Goal: Check status

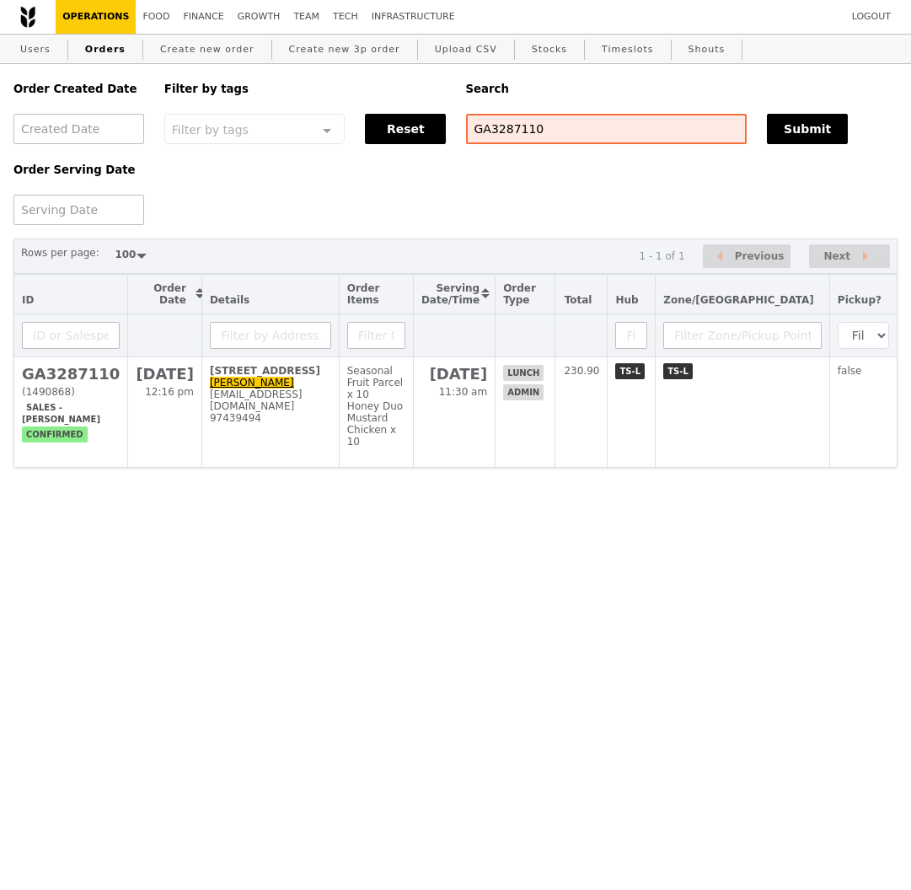
select select "100"
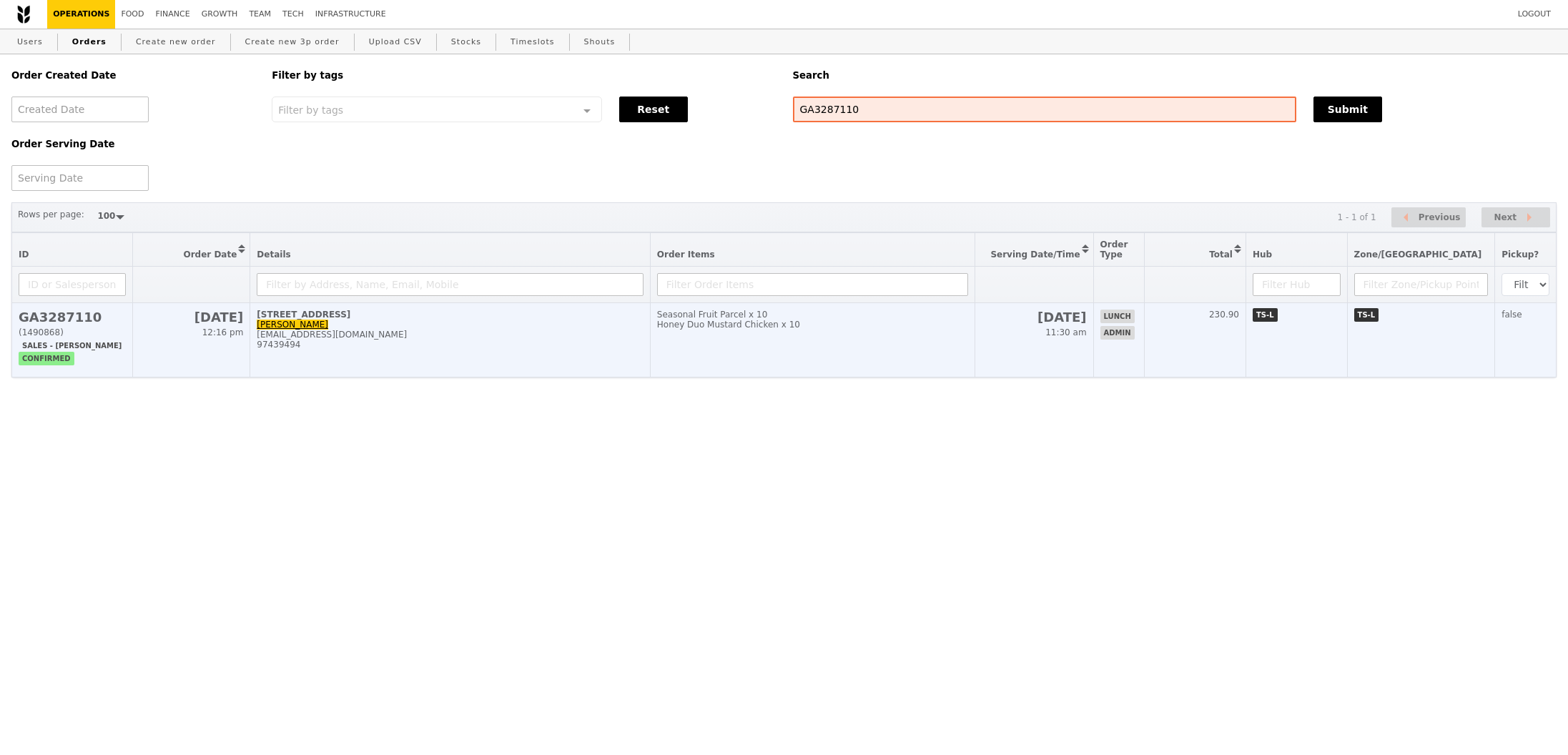
click at [86, 322] on h2 "GA3287110" at bounding box center [72, 317] width 107 height 15
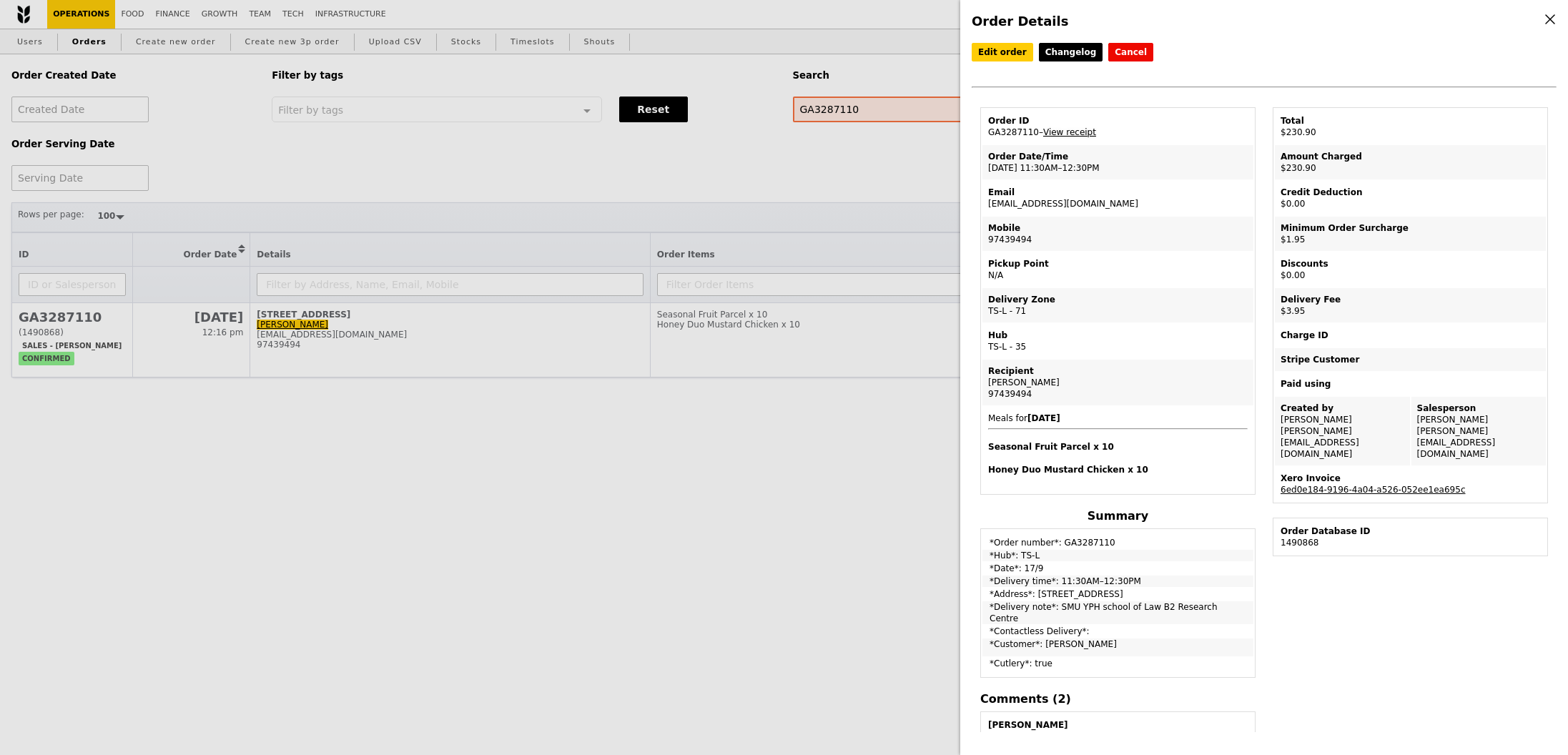
click at [773, 134] on link "View receipt" at bounding box center [1069, 132] width 53 height 10
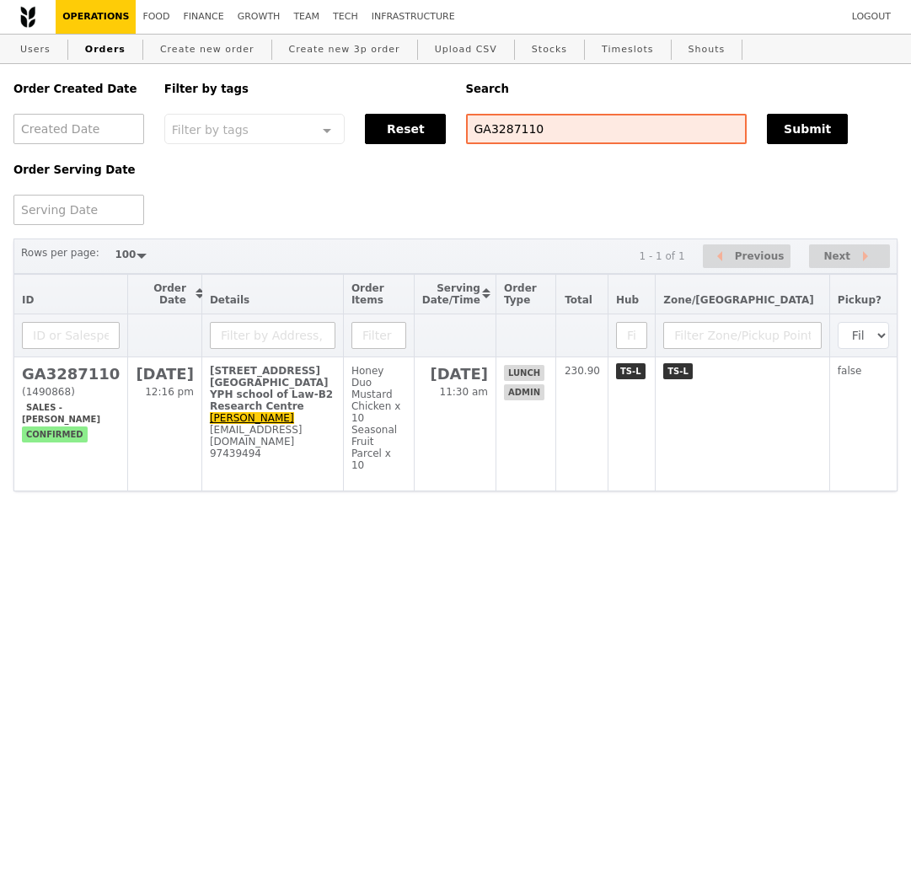
select select "100"
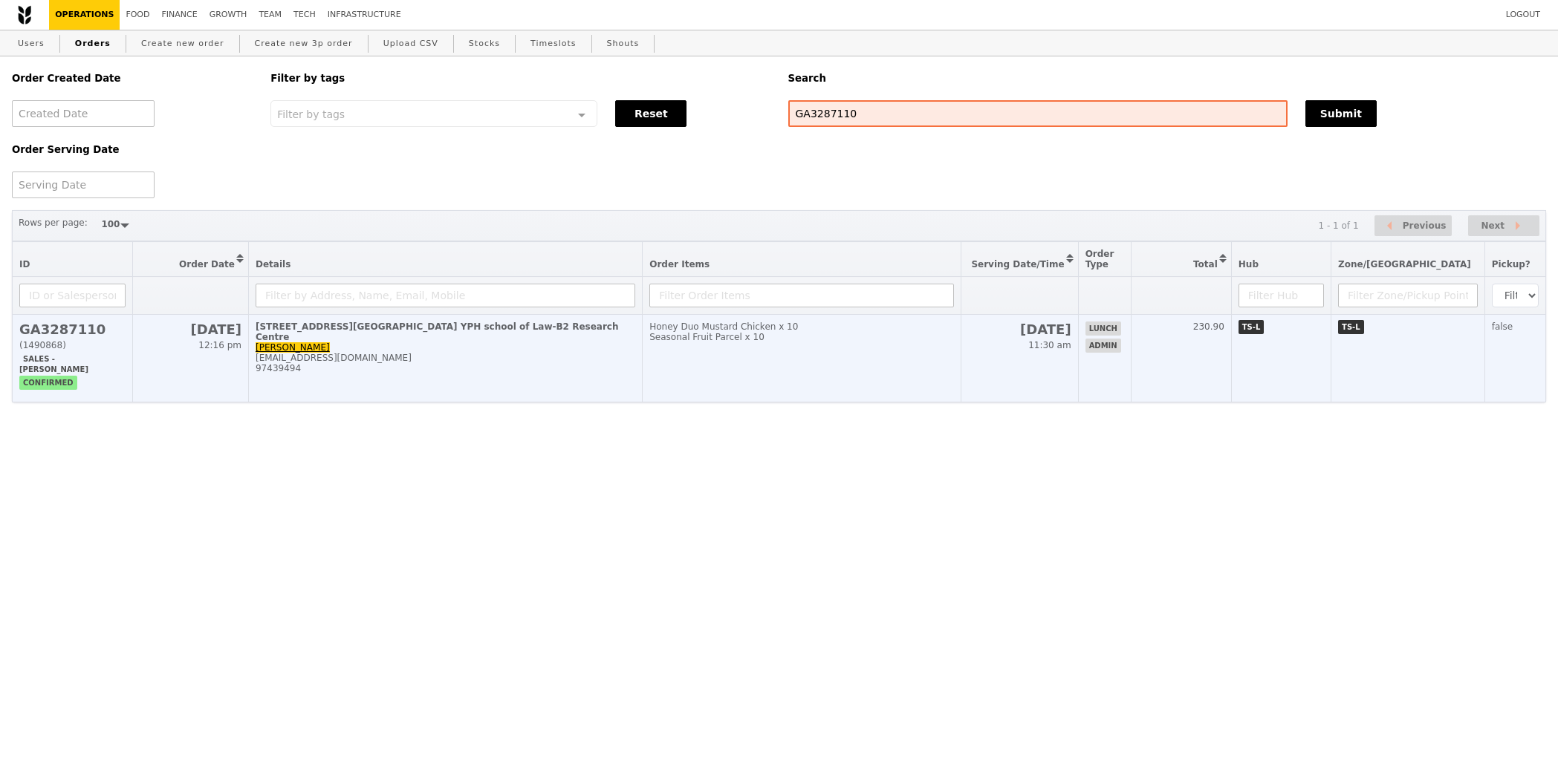
click at [121, 345] on div "(1490868)" at bounding box center [72, 345] width 107 height 11
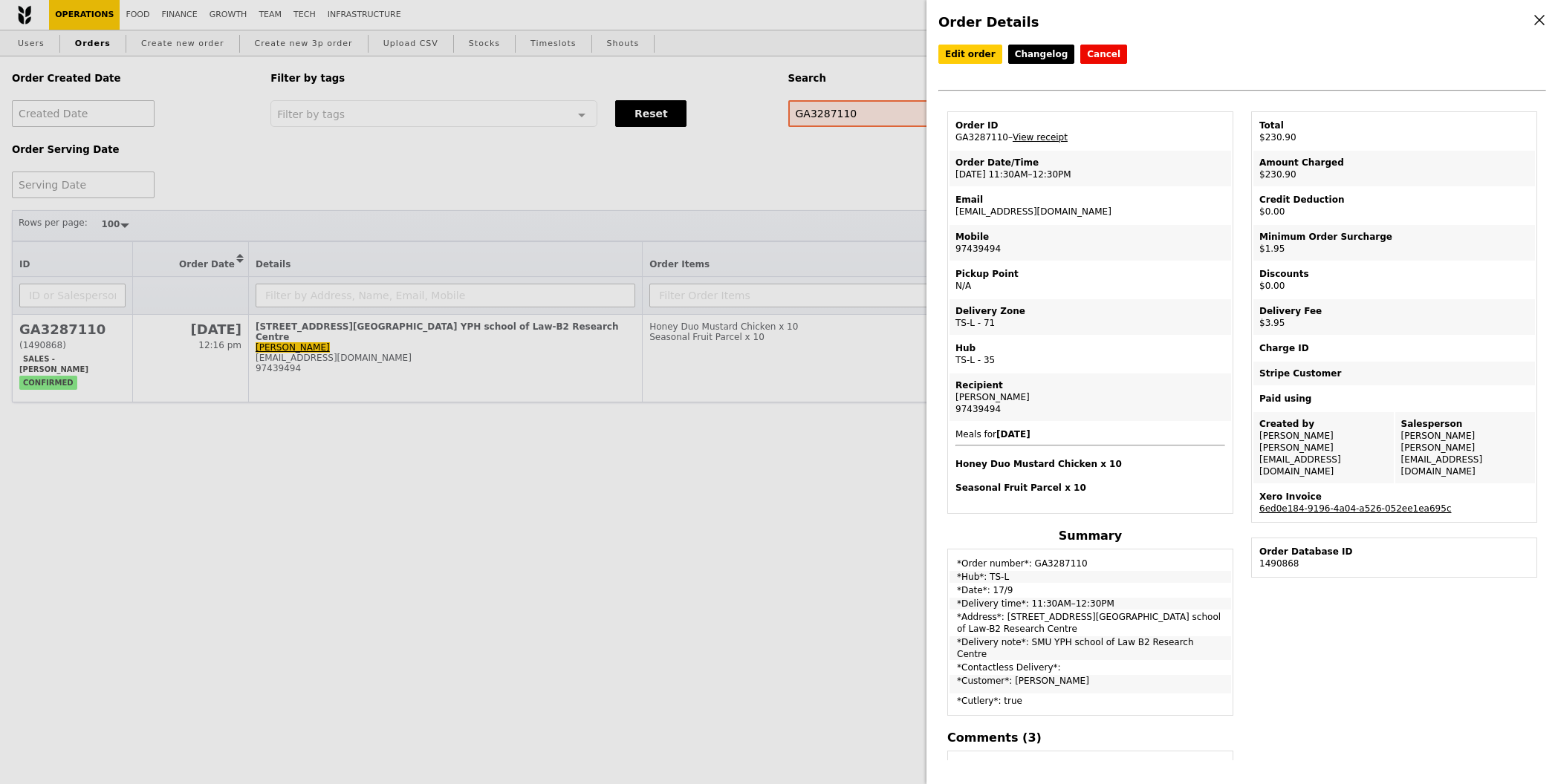
click at [803, 137] on link "View receipt" at bounding box center [1040, 137] width 55 height 11
